Goal: Information Seeking & Learning: Compare options

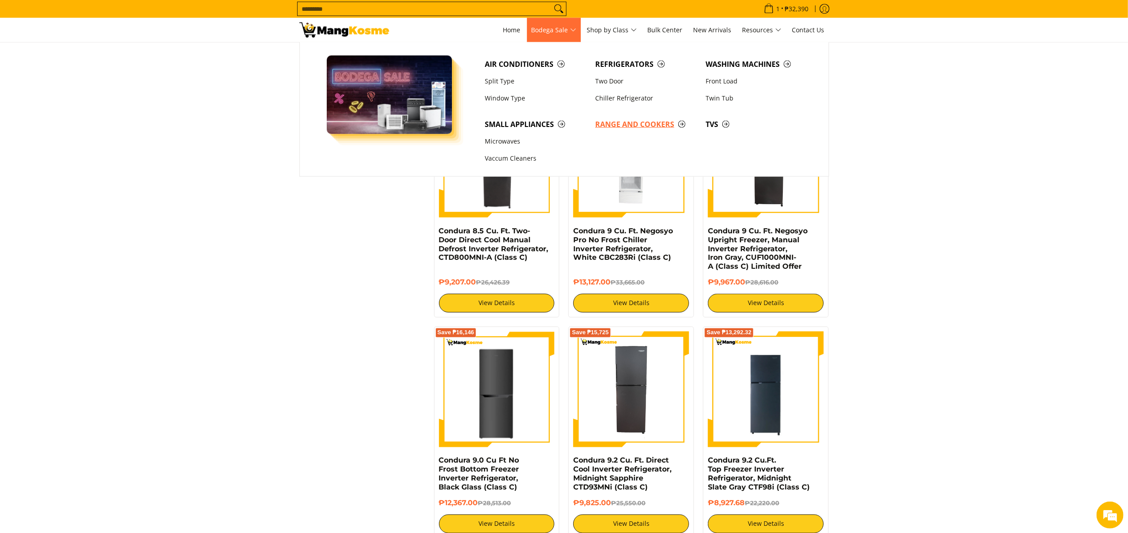
click at [627, 125] on span "Range and Cookers" at bounding box center [645, 124] width 101 height 11
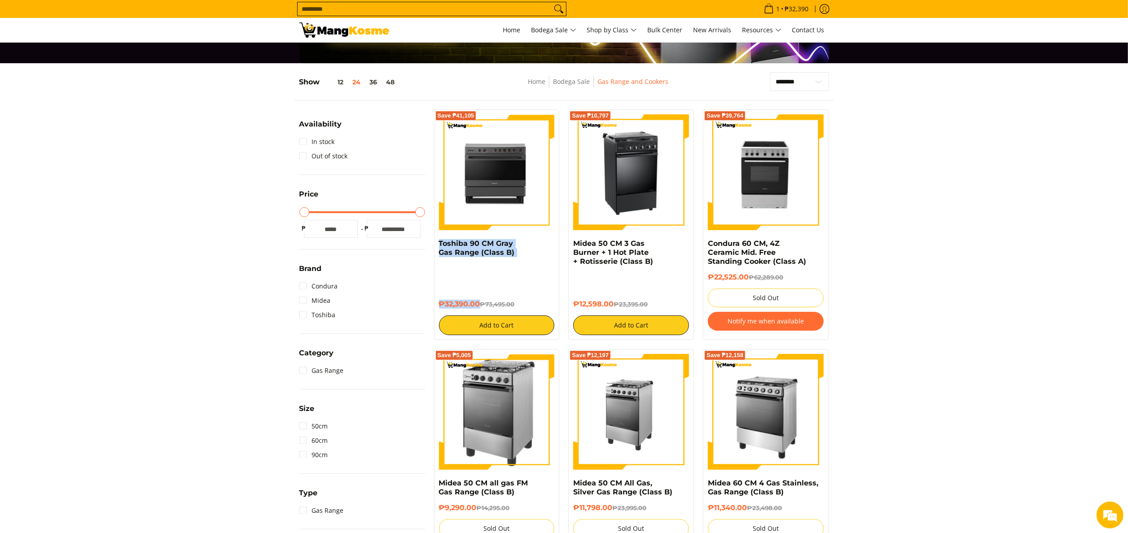
drag, startPoint x: 436, startPoint y: 241, endPoint x: 479, endPoint y: 308, distance: 78.7
click at [479, 308] on div "Save ₱41,105 Toshiba 90 CM Gray Gas Range (Class B) ₱32,390.00 ₱73,495.00 Add t…" at bounding box center [497, 225] width 126 height 231
copy div "Toshiba 90 CM Gray Gas Range (Class B) ₱32,390.00"
drag, startPoint x: 572, startPoint y: 241, endPoint x: 613, endPoint y: 300, distance: 72.6
click at [613, 300] on div "Save ₱10,797 Midea 50 CM 3 Gas Burner + 1 Hot Plate + Rotisserie (Class B) ₱12,…" at bounding box center [631, 225] width 126 height 231
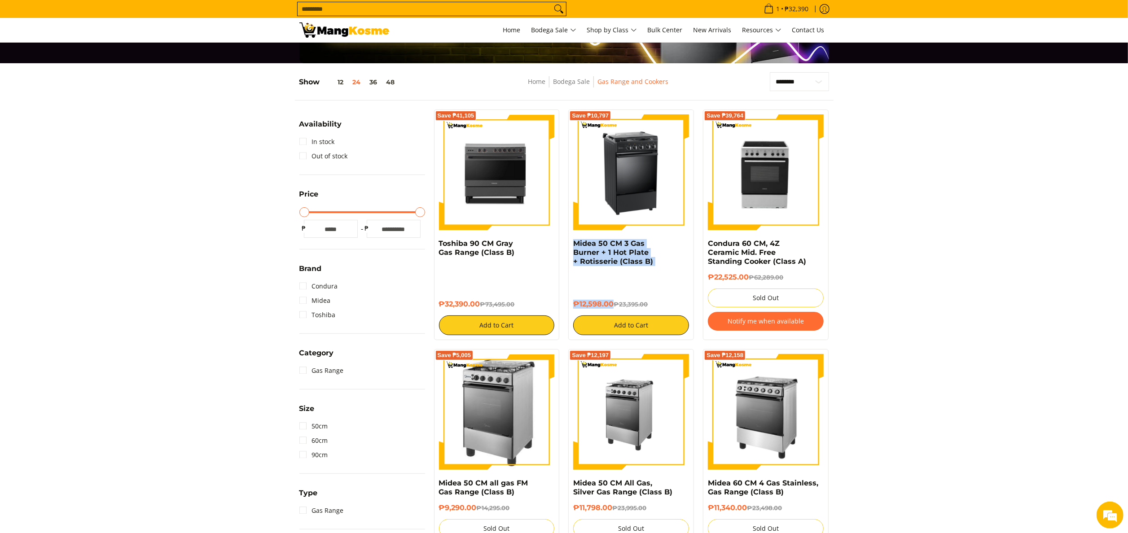
copy div "Midea 50 CM 3 Gas Burner + 1 Hot Plate + Rotisserie (Class B) ₱12,598.00"
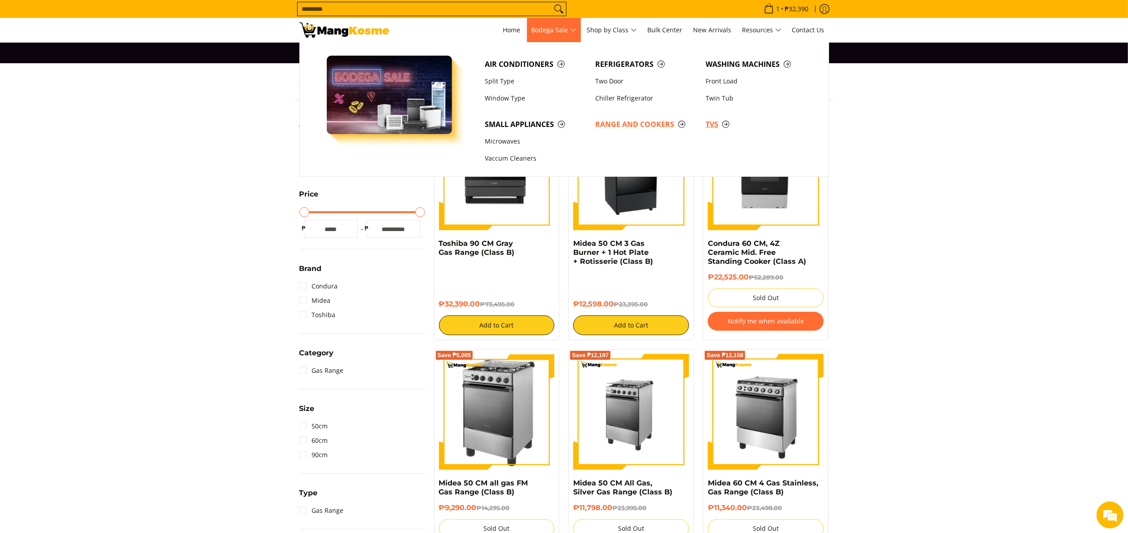
click at [709, 119] on link "TVs" at bounding box center [756, 124] width 110 height 17
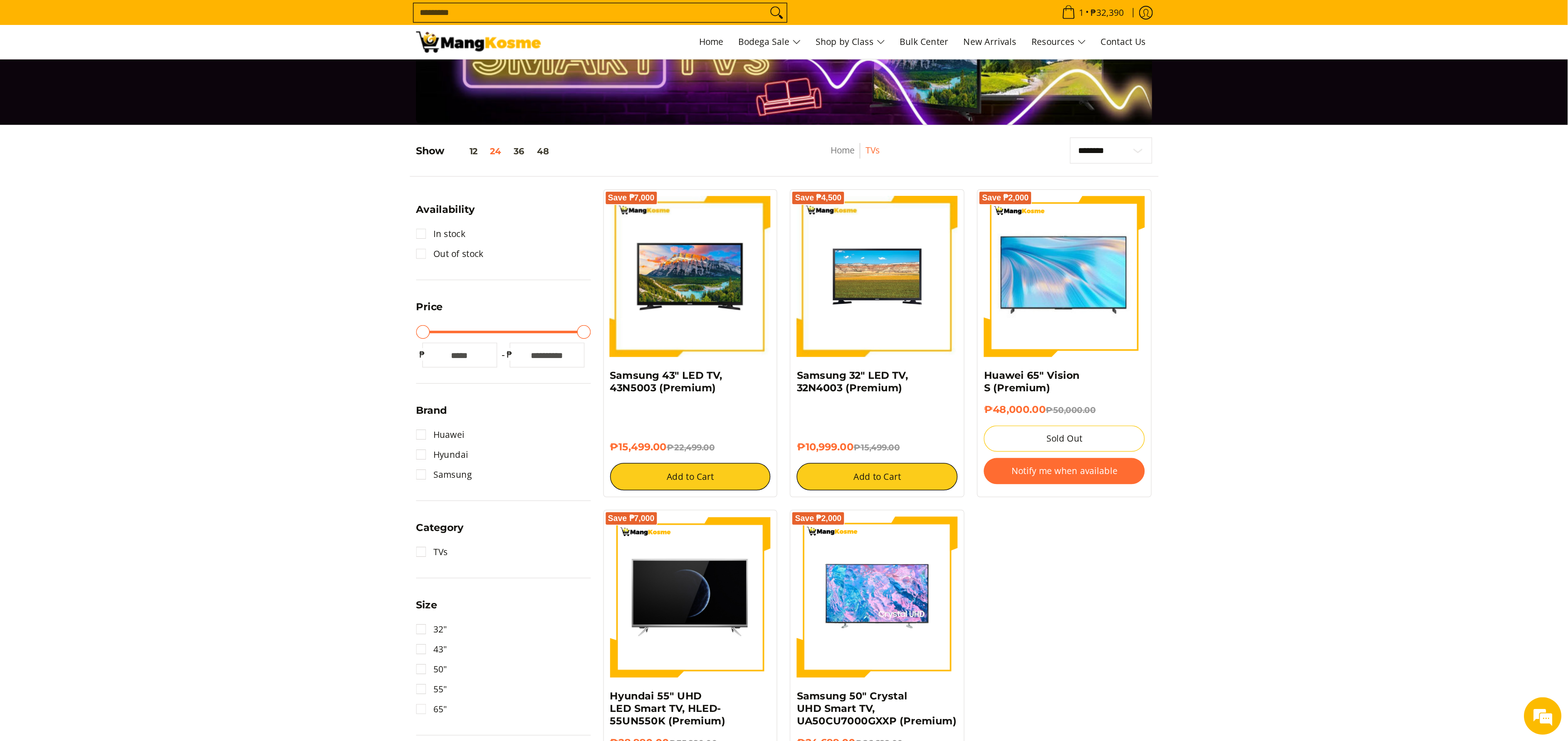
scroll to position [83, 0]
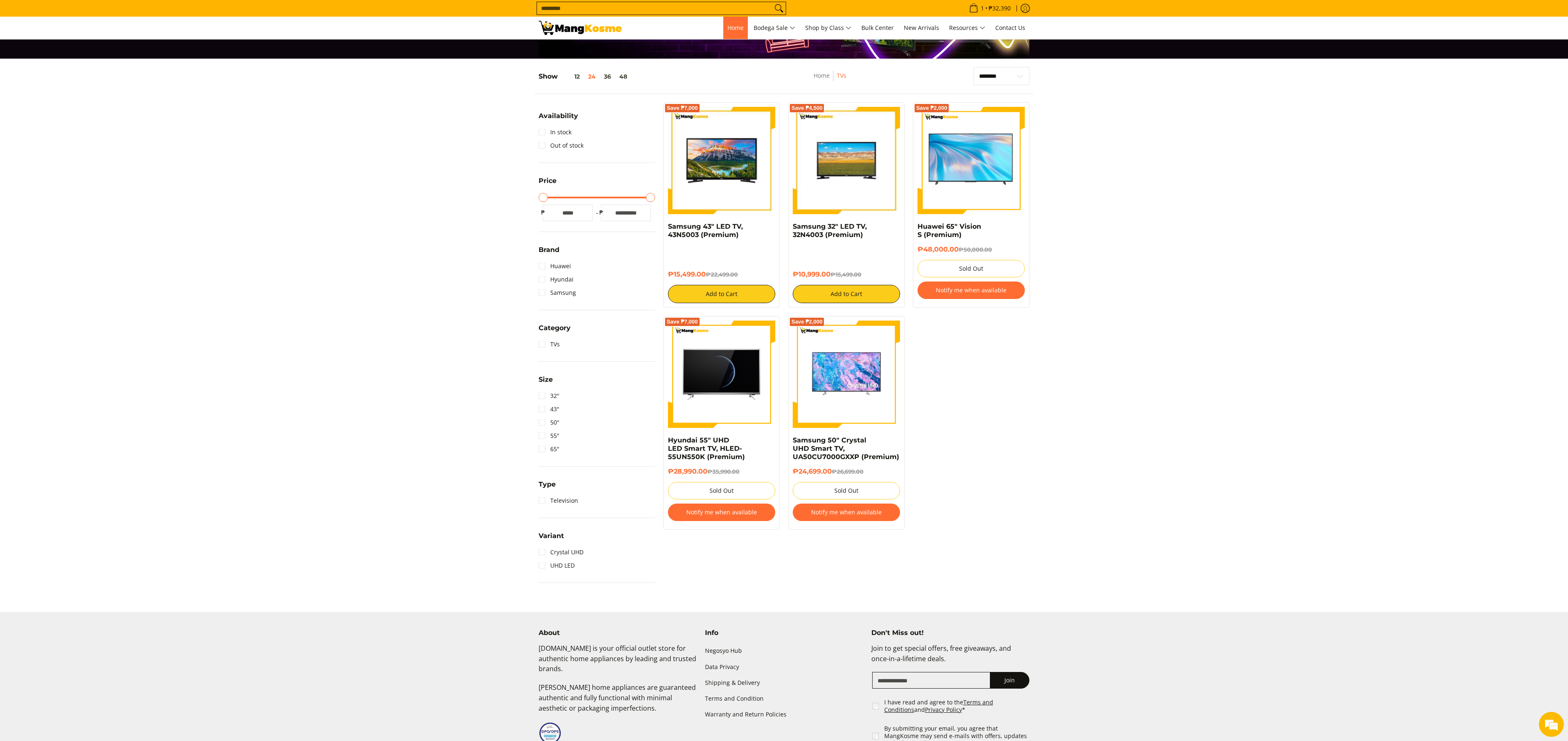
click at [723, 36] on link "Home" at bounding box center [735, 28] width 24 height 22
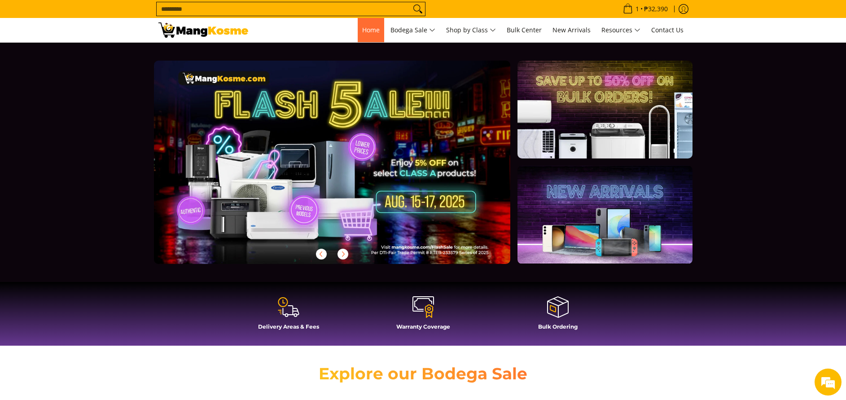
click at [365, 27] on span "Home" at bounding box center [371, 30] width 18 height 9
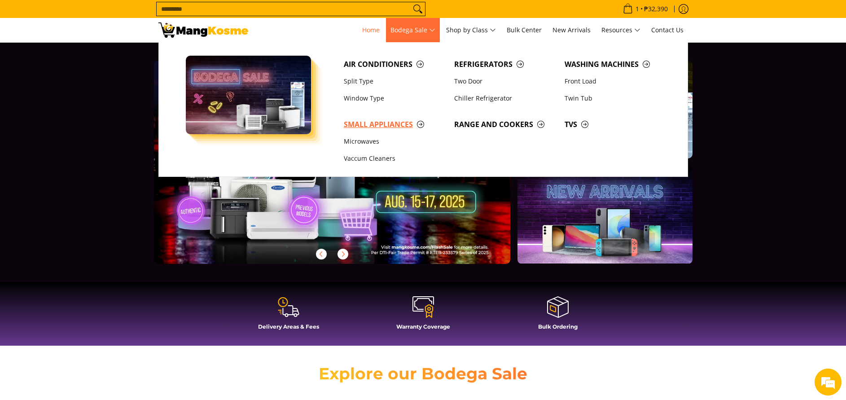
click at [380, 123] on span "Small Appliances" at bounding box center [394, 124] width 101 height 11
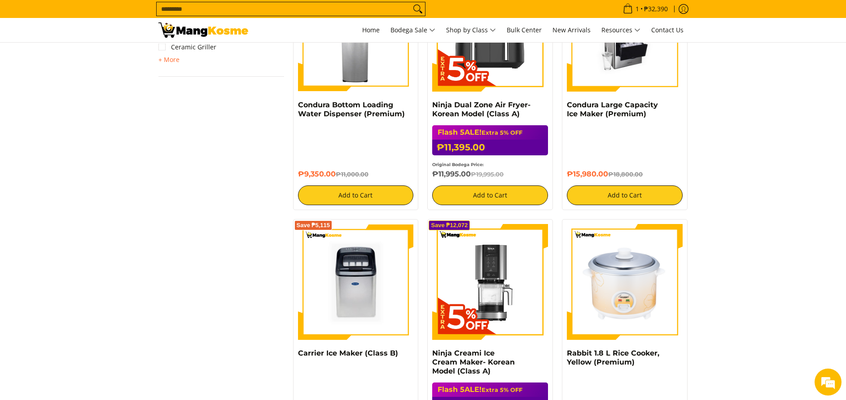
scroll to position [808, 0]
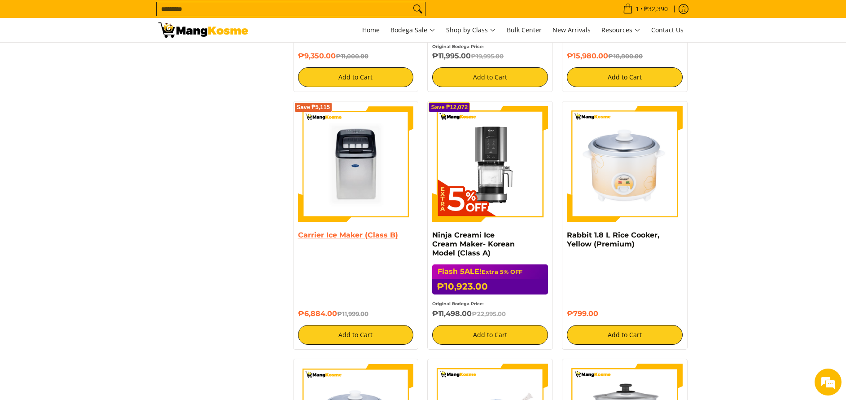
click at [340, 235] on link "Carrier Ice Maker (Class B)" at bounding box center [348, 235] width 100 height 9
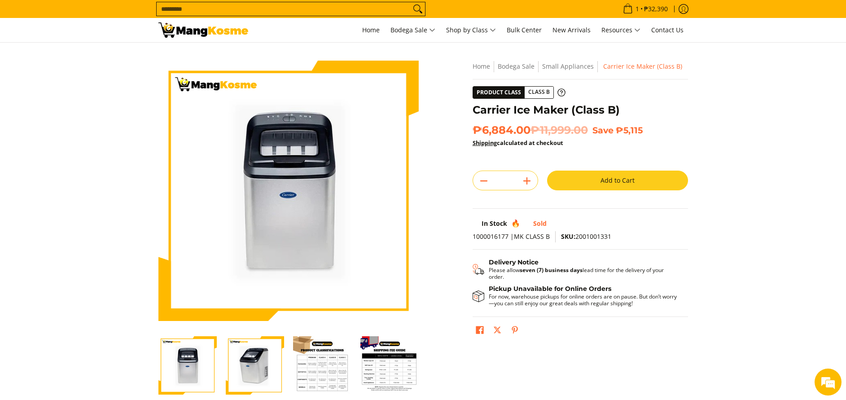
click at [600, 234] on span "SKU: 2001001331" at bounding box center [586, 236] width 50 height 9
click at [600, 235] on span "SKU: 2001001331" at bounding box center [586, 236] width 50 height 9
copy span "2001001331"
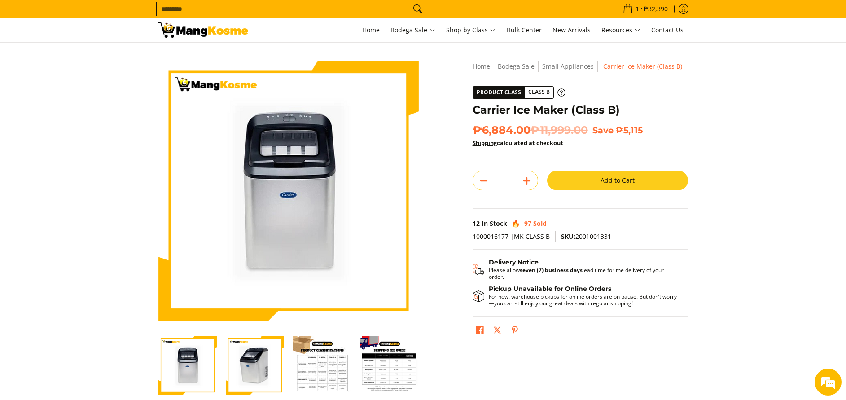
click at [772, 242] on section "Skip to Main Content Enable zoom Disable zoom Enable zoom Disable zoom Enable z…" at bounding box center [423, 248] width 846 height 410
click at [381, 27] on ul "Home Bodega Sale Air Conditioners Split Type Window Type Refrigerators" at bounding box center [523, 30] width 330 height 24
click at [366, 28] on span "Home" at bounding box center [371, 30] width 18 height 9
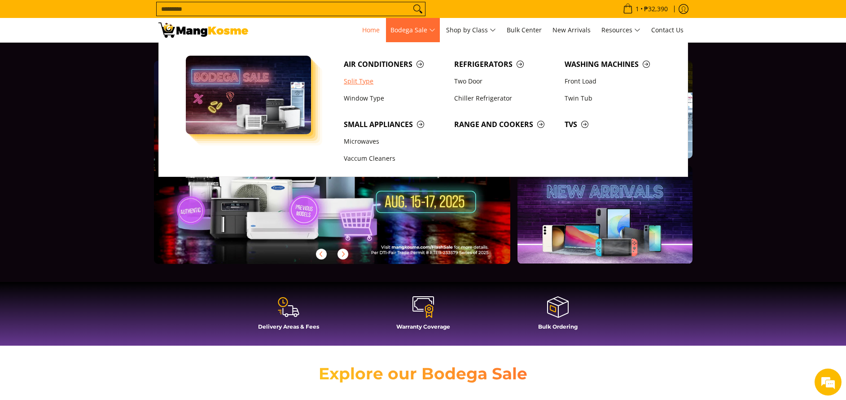
click at [359, 81] on link "Split Type" at bounding box center [394, 81] width 110 height 17
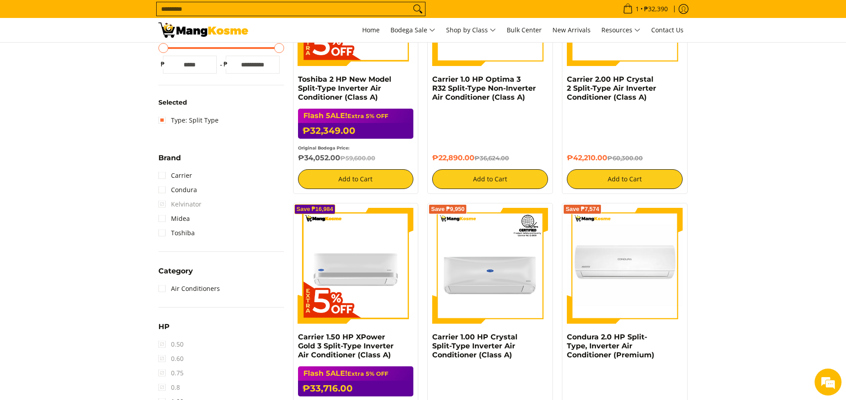
scroll to position [404, 0]
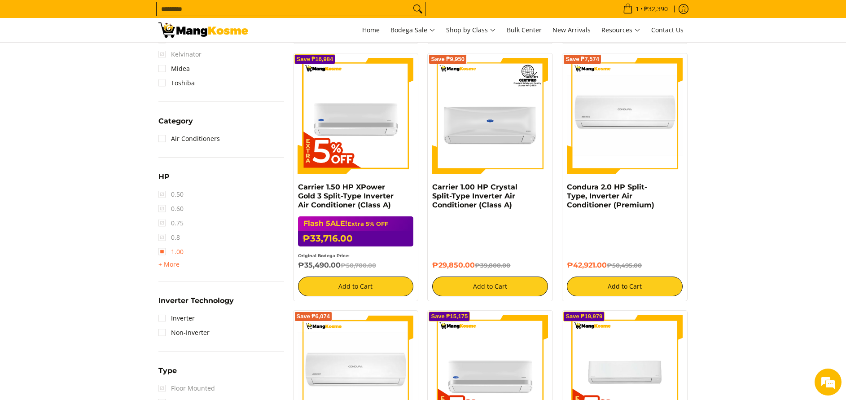
click at [175, 252] on link "1.00" at bounding box center [171, 252] width 25 height 14
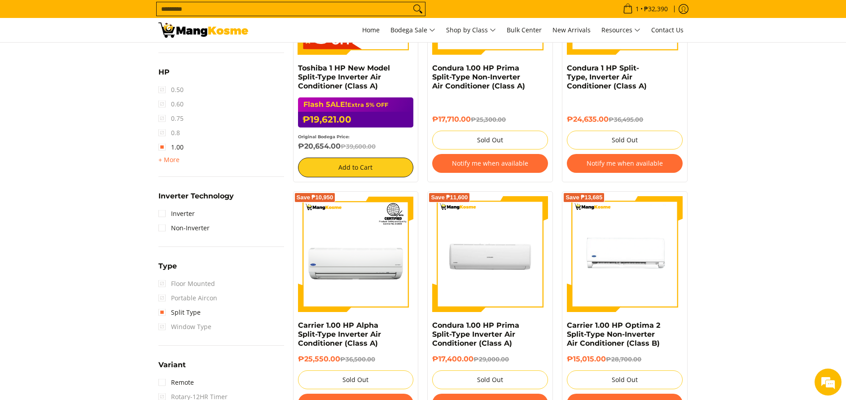
scroll to position [524, 0]
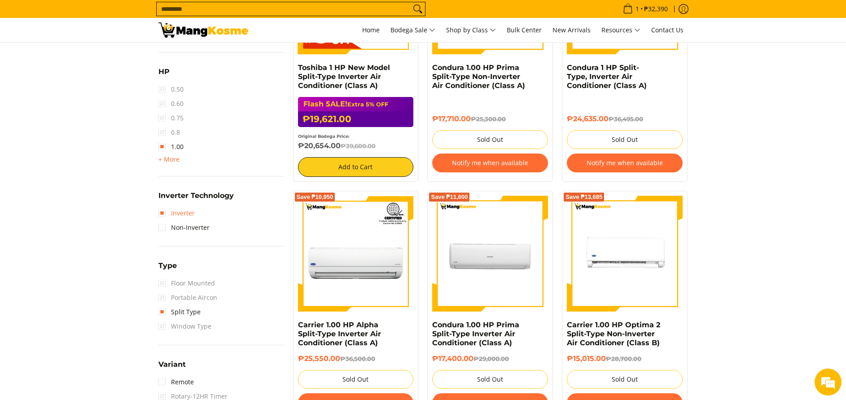
click at [194, 213] on link "Inverter" at bounding box center [177, 213] width 36 height 14
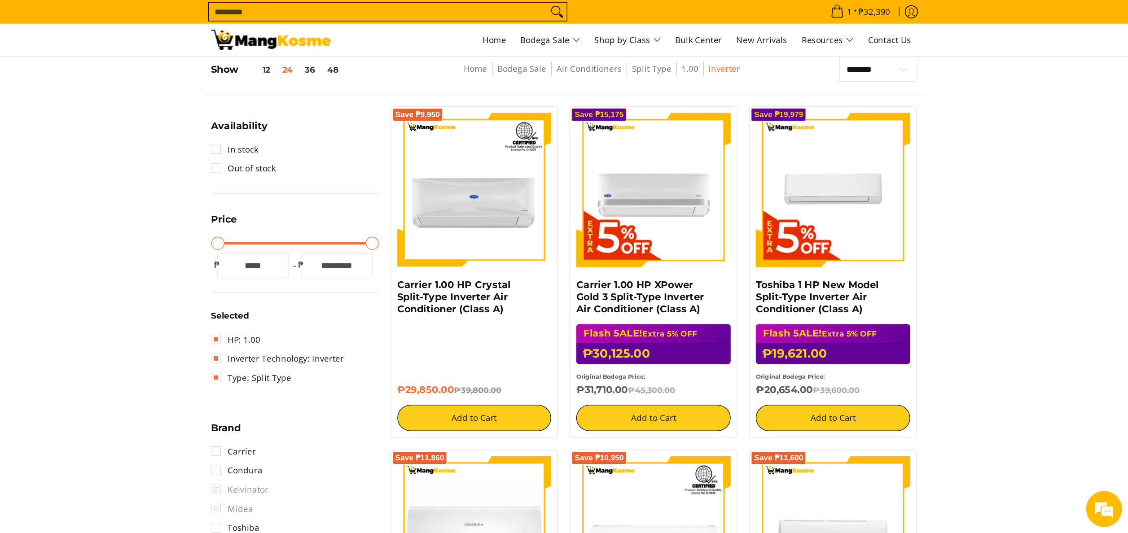
scroll to position [119, 0]
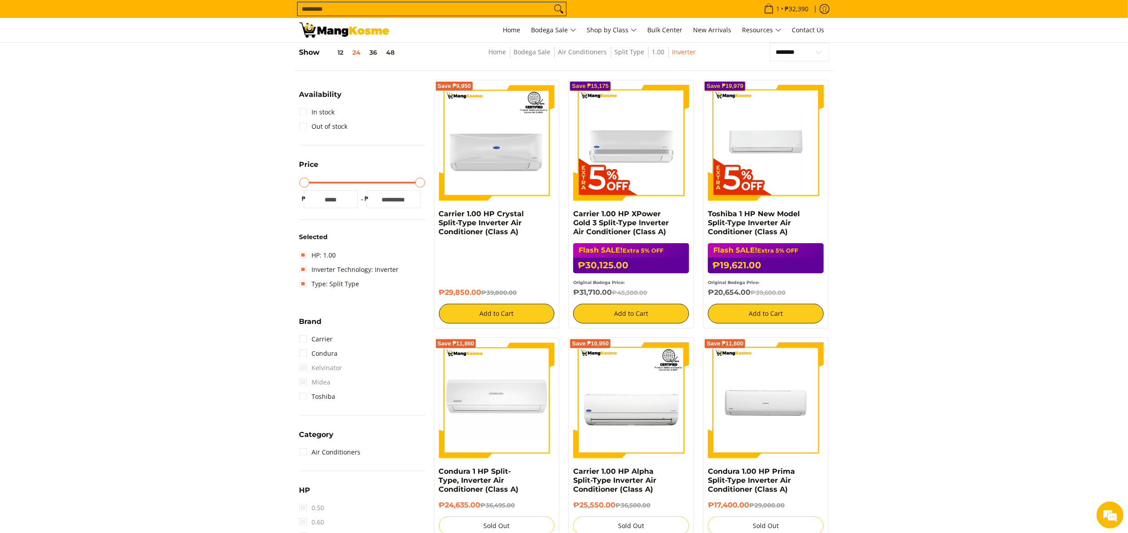
click at [846, 123] on section "**********" at bounding box center [564, 455] width 1128 height 843
